Goal: Transaction & Acquisition: Download file/media

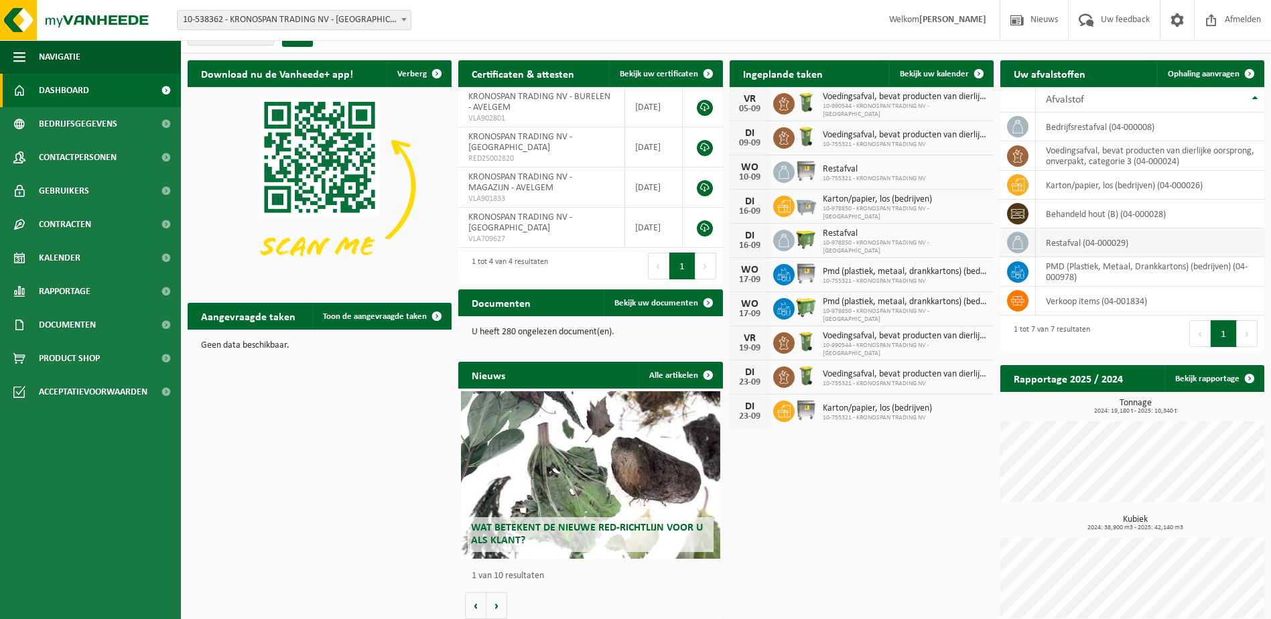
scroll to position [34, 0]
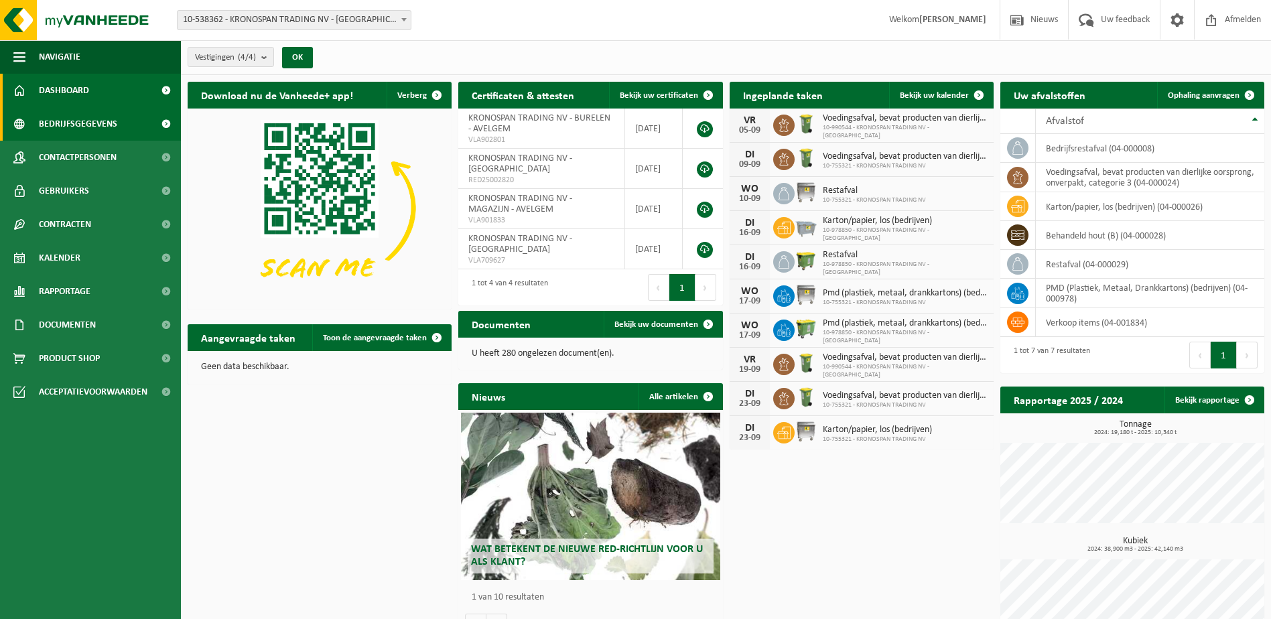
click at [86, 123] on span "Bedrijfsgegevens" at bounding box center [78, 124] width 78 height 34
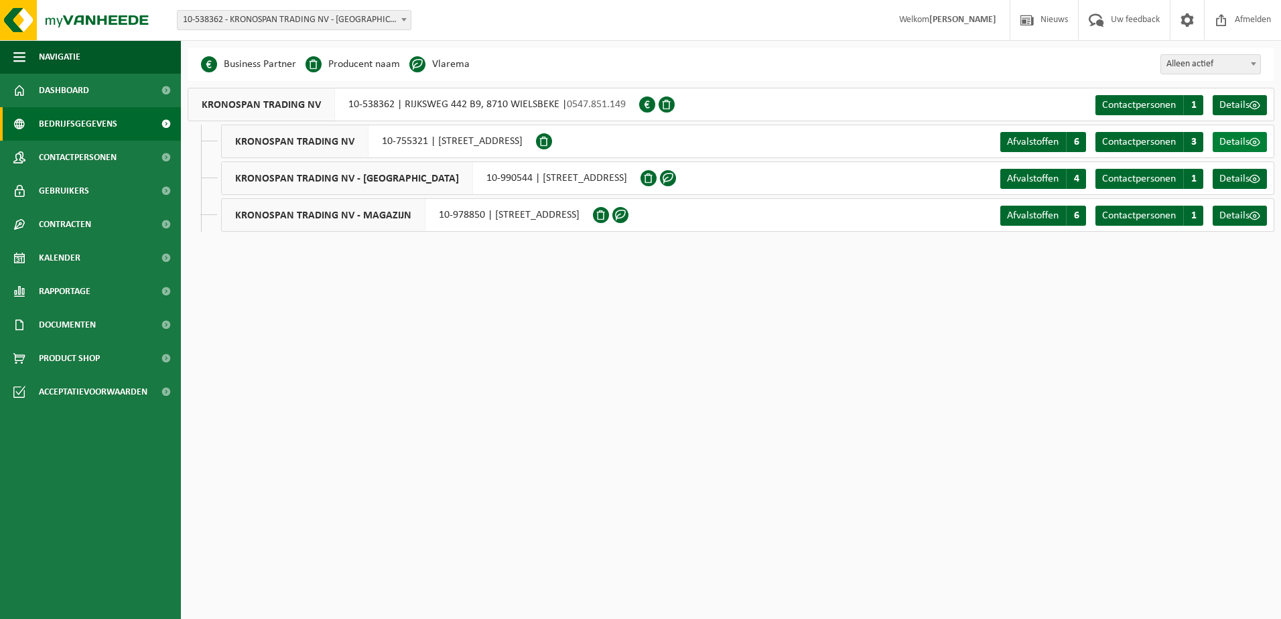
click at [1237, 137] on span "Details" at bounding box center [1235, 142] width 30 height 11
click at [1167, 102] on span "Contactpersonen" at bounding box center [1140, 105] width 74 height 11
click at [1158, 145] on span "Contactpersonen" at bounding box center [1140, 142] width 74 height 11
click at [1159, 183] on span "Contactpersonen" at bounding box center [1140, 179] width 74 height 11
click at [1164, 216] on span "Contactpersonen" at bounding box center [1140, 215] width 74 height 11
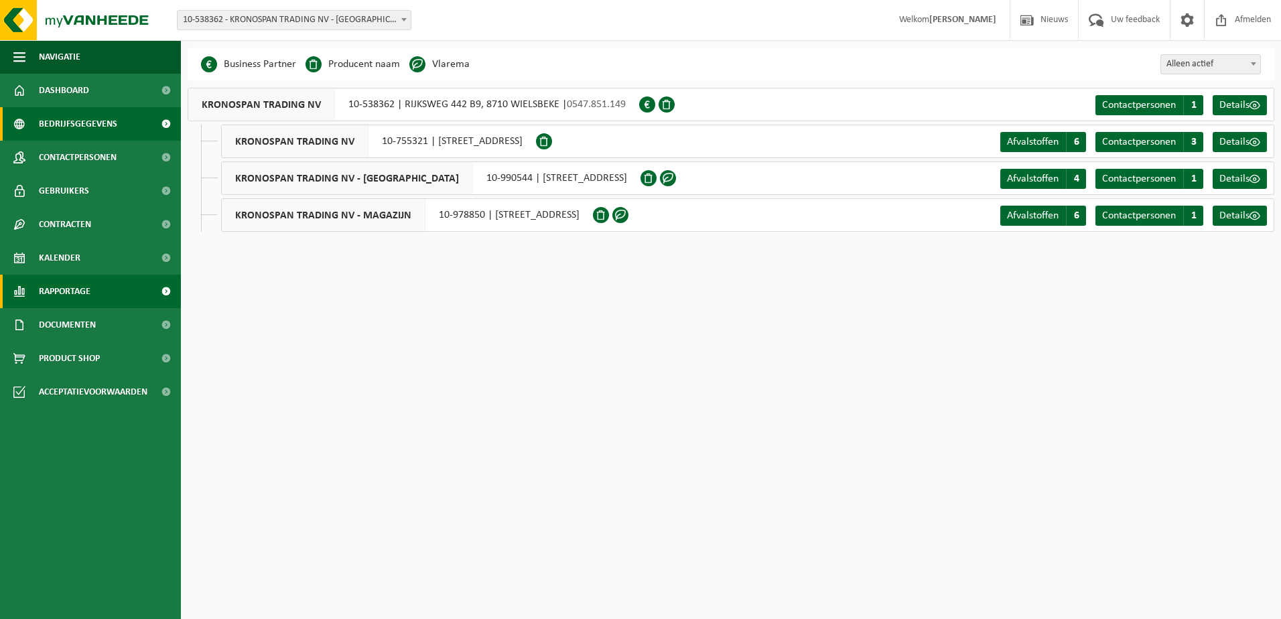
click at [88, 293] on span "Rapportage" at bounding box center [65, 292] width 52 height 34
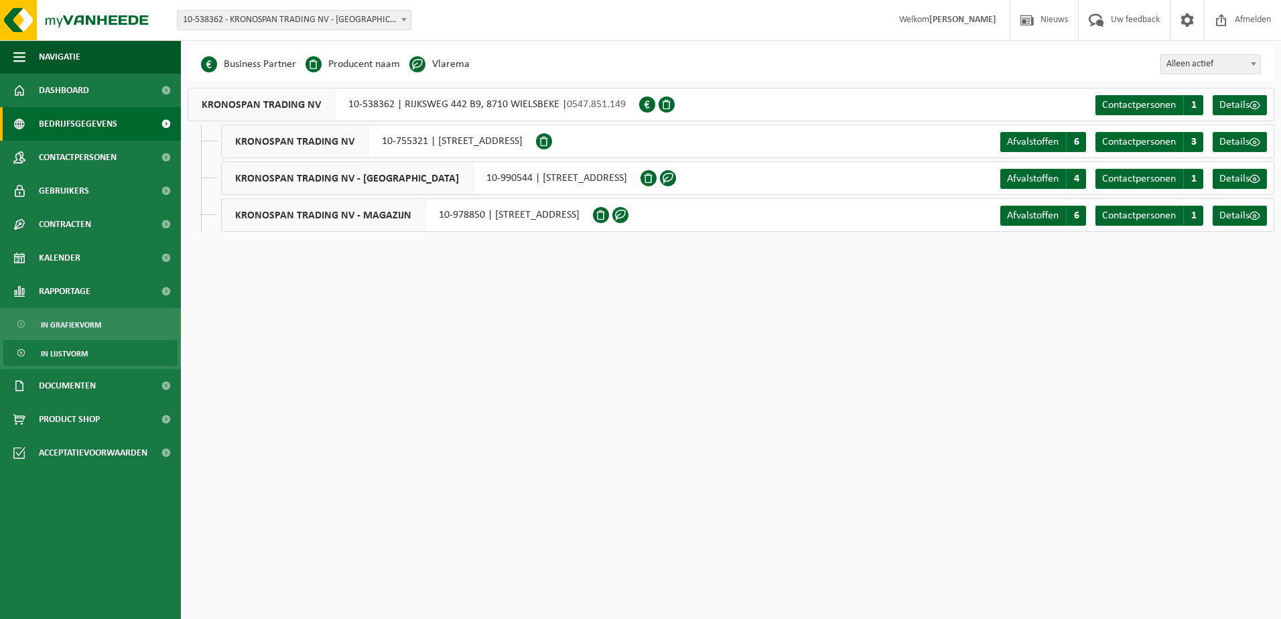
click at [83, 352] on span "In lijstvorm" at bounding box center [64, 353] width 47 height 25
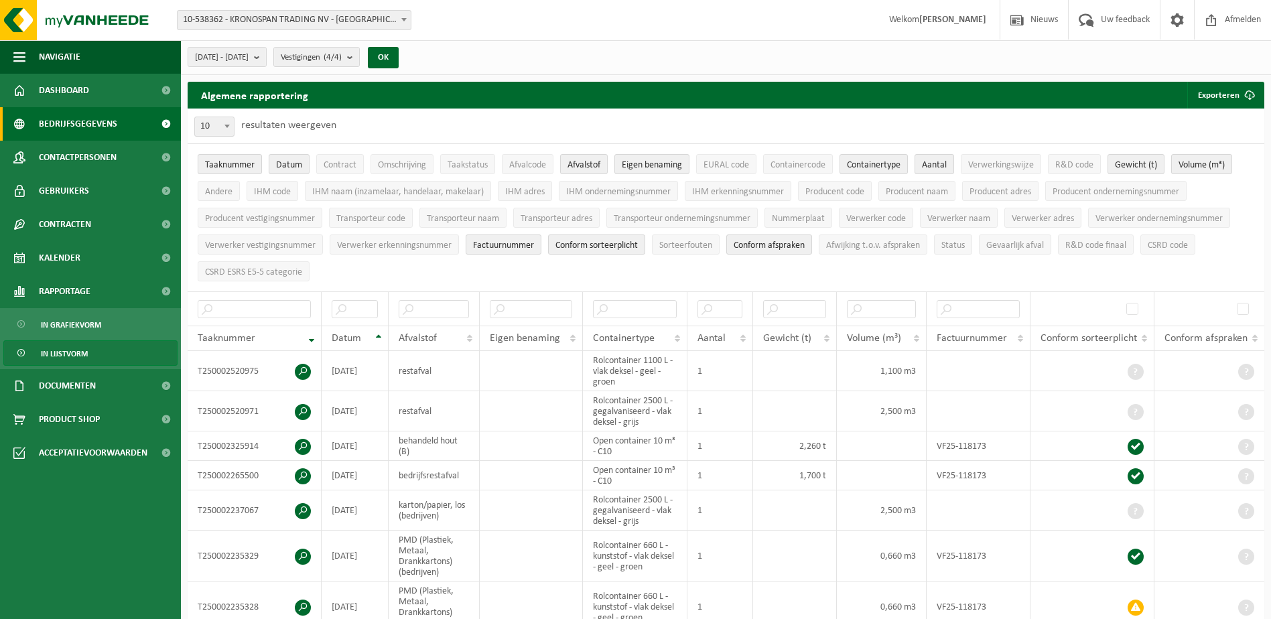
click at [74, 123] on span "Bedrijfsgegevens" at bounding box center [78, 124] width 78 height 34
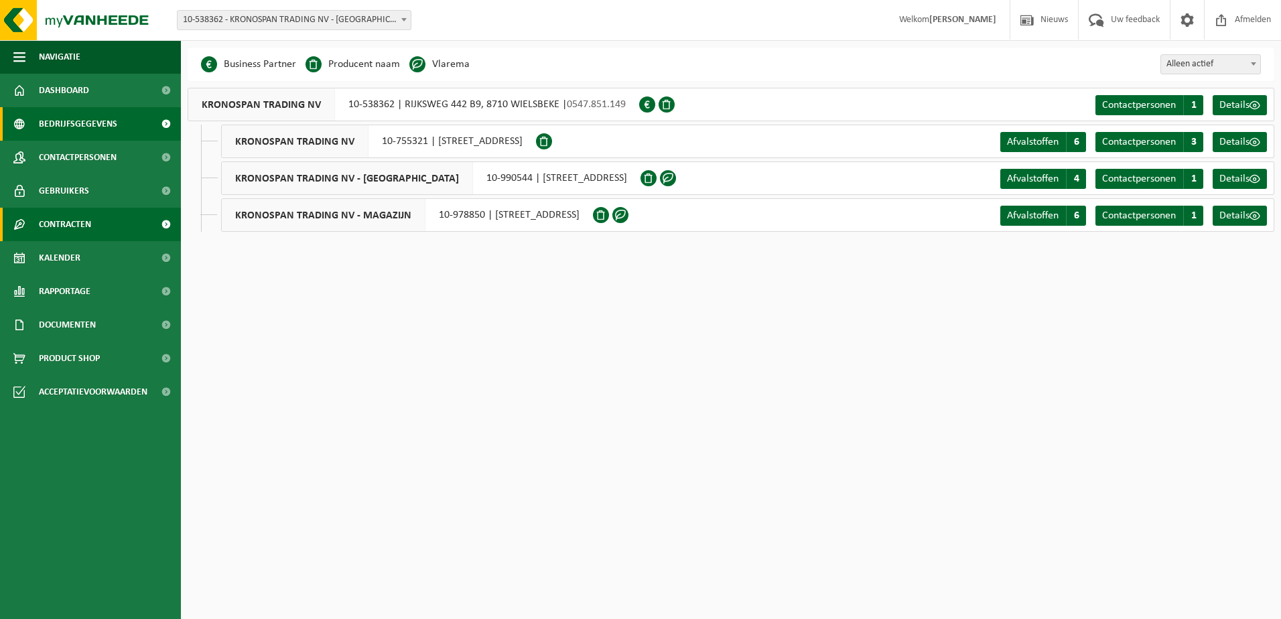
click at [63, 223] on span "Contracten" at bounding box center [65, 225] width 52 height 34
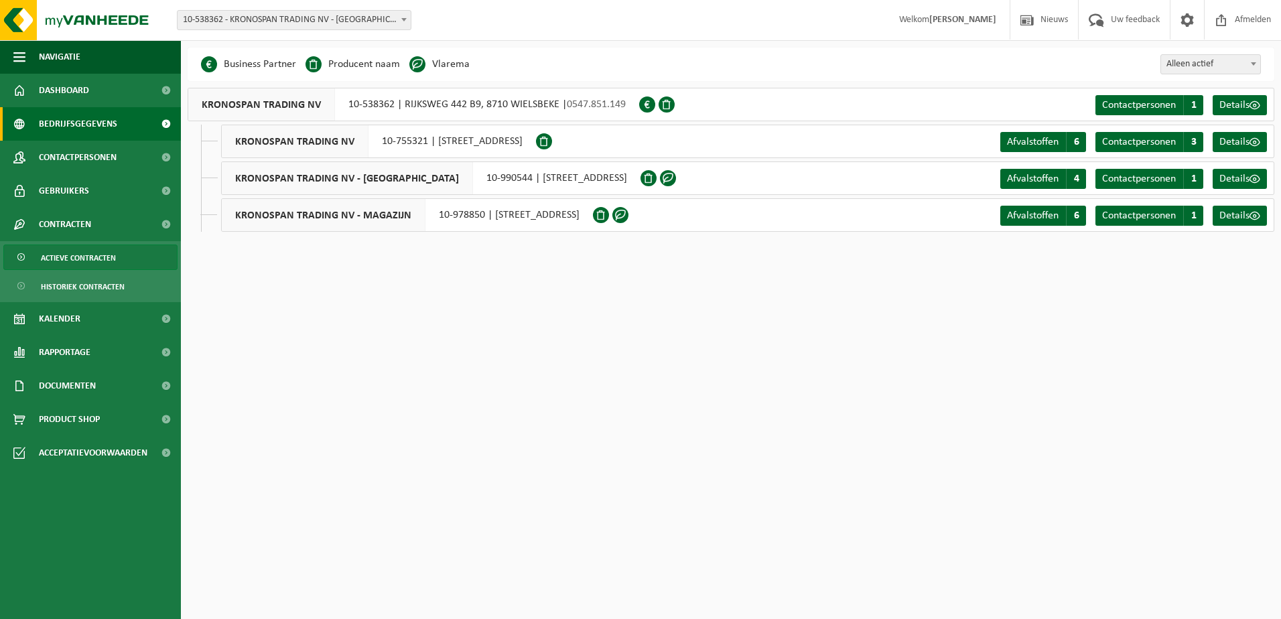
click at [72, 259] on span "Actieve contracten" at bounding box center [78, 257] width 75 height 25
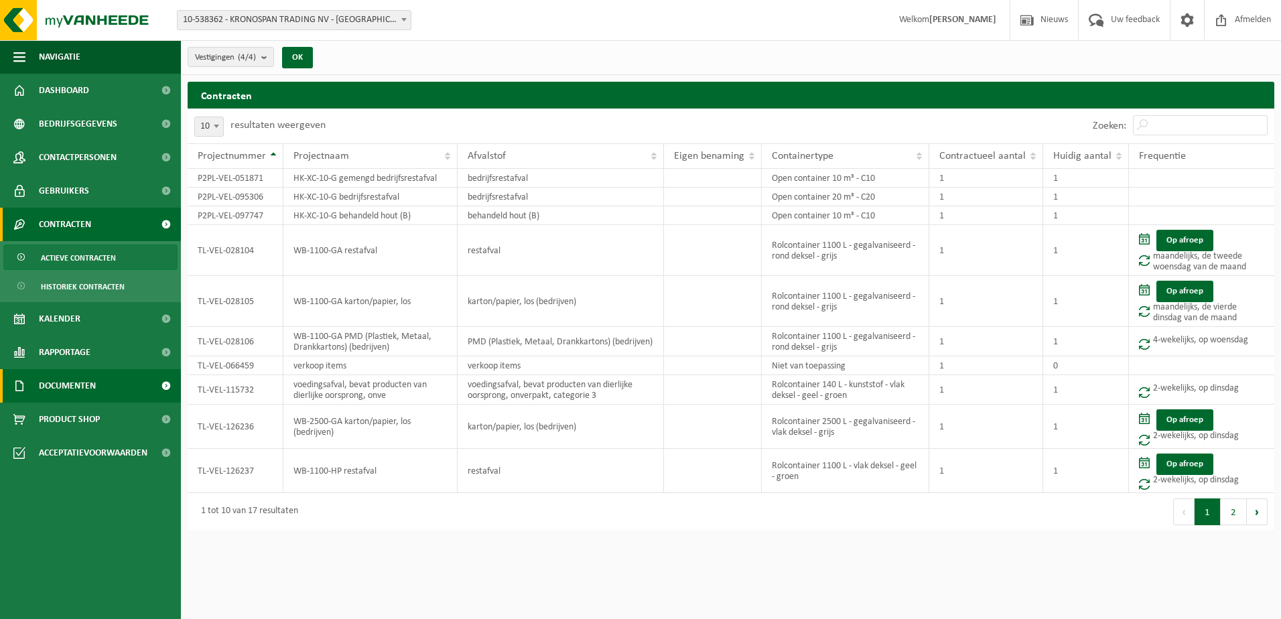
click at [86, 383] on span "Documenten" at bounding box center [67, 386] width 57 height 34
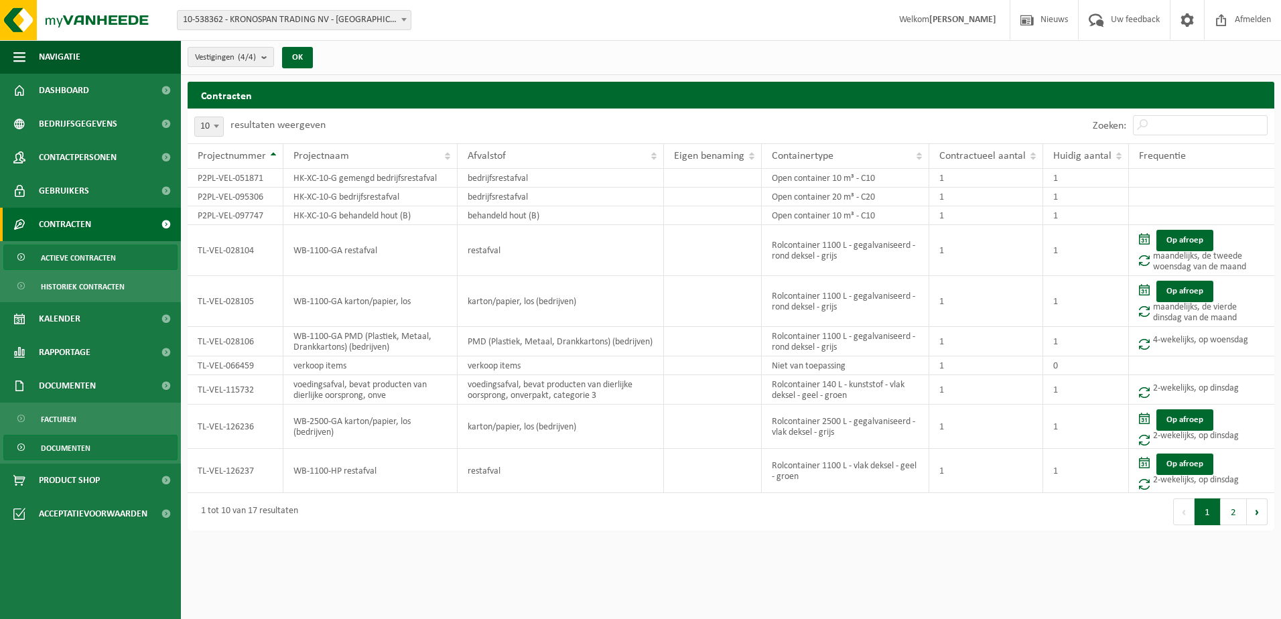
click at [78, 444] on span "Documenten" at bounding box center [66, 448] width 50 height 25
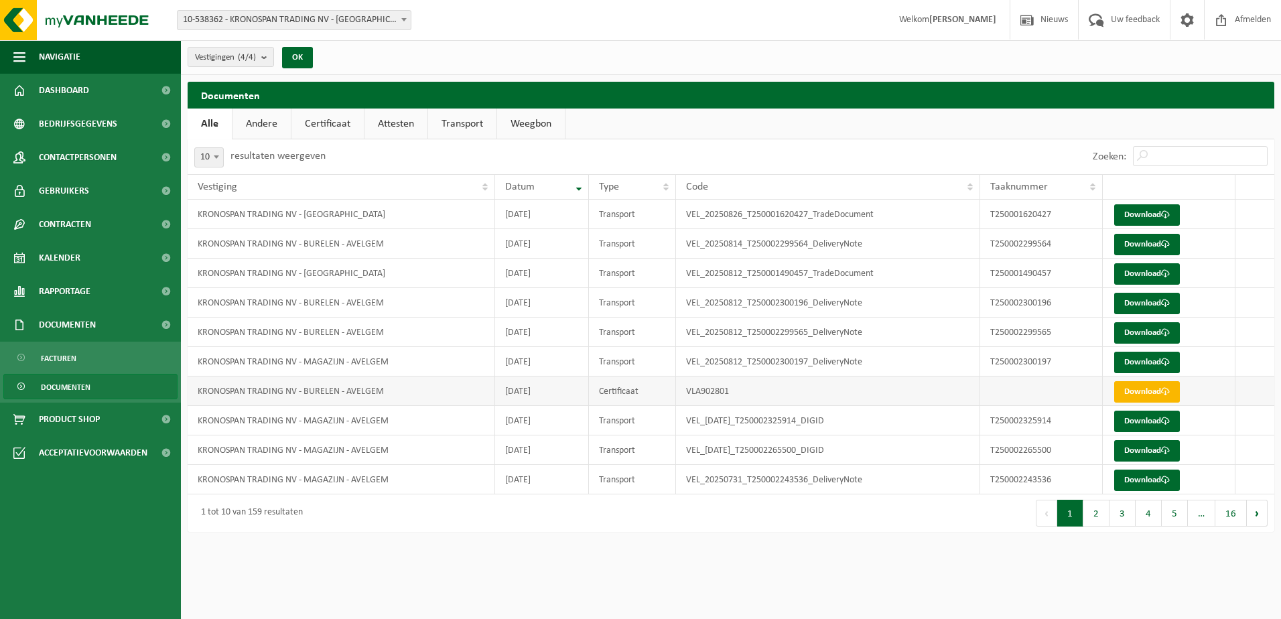
click at [1147, 391] on link "Download" at bounding box center [1148, 391] width 66 height 21
click at [1092, 511] on button "2" at bounding box center [1097, 513] width 26 height 27
click at [1096, 515] on button "2" at bounding box center [1097, 513] width 26 height 27
click at [1127, 515] on button "3" at bounding box center [1123, 513] width 26 height 27
